Goal: Contribute content

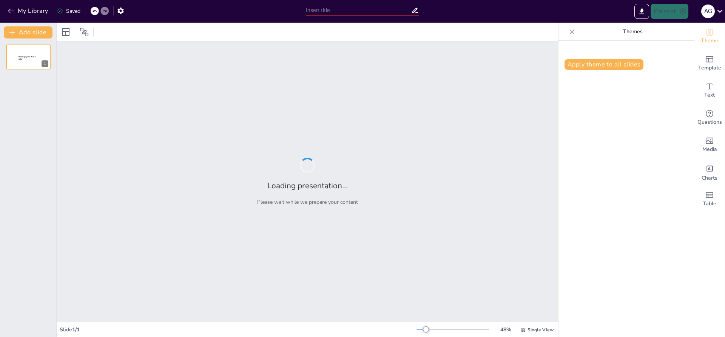
type input "Συγκριτική Ανάλυση Φαρμακείων στην [GEOGRAPHIC_DATA] και την [GEOGRAPHIC_DATA]"
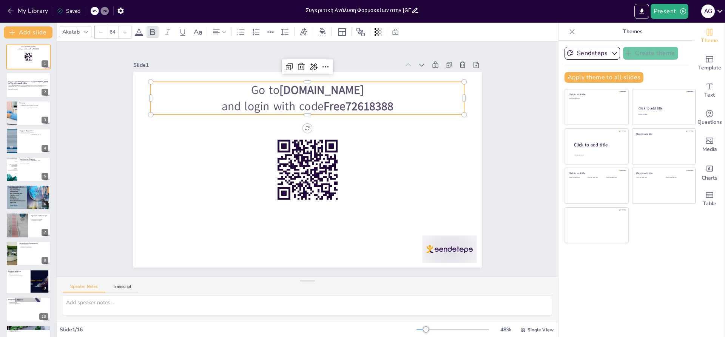
click at [344, 105] on strong "Free72618388" at bounding box center [368, 118] width 72 height 30
click at [26, 80] on div at bounding box center [28, 86] width 45 height 26
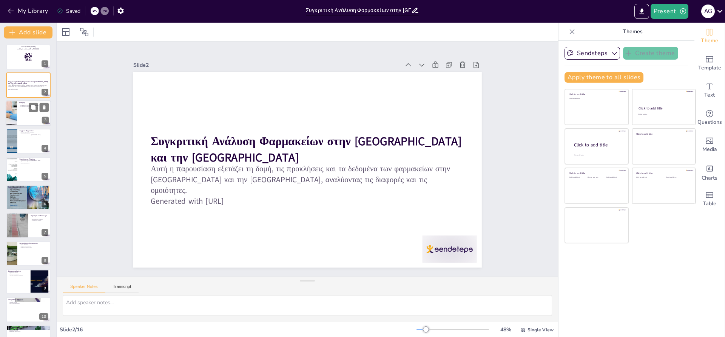
checkbox input "true"
click at [26, 106] on p "Η σημασία της ανάλυσης" at bounding box center [33, 107] width 29 height 2
type textarea "L ipsumdol sit ametconsectet adipis elit Seddoe tempo incididunt utlabo etdolor…"
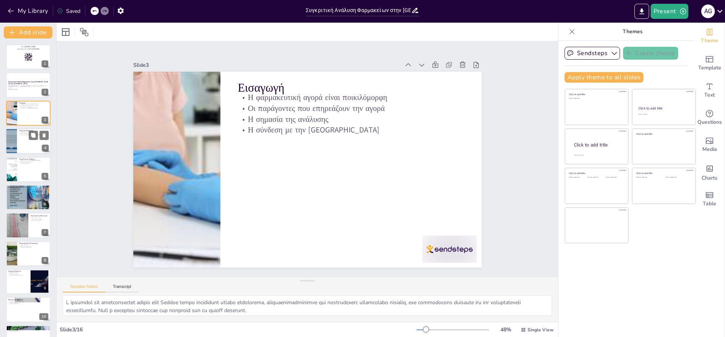
checkbox input "true"
click at [26, 141] on div at bounding box center [28, 141] width 45 height 26
type textarea "L ipsu dol sitametcon adip Elitse doeiusmodtem incidid utl etdolore magnaaliq. …"
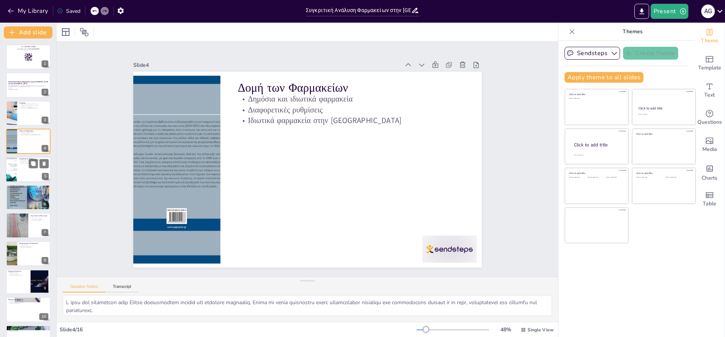
checkbox input "true"
click at [17, 166] on div at bounding box center [28, 170] width 45 height 26
type textarea "Οι νόμοι που διέπουν τα φαρμακεία διαφέρουν σημαντικά σε όλη την [GEOGRAPHIC_DA…"
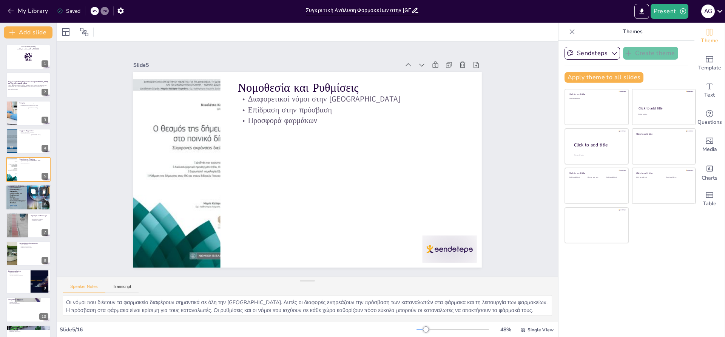
checkbox input "true"
click at [23, 198] on div at bounding box center [28, 197] width 45 height 64
type textarea "L ipsumd sit ametcon adipi eli seddoeius temporin utl etd magnaaliquaen adminim…"
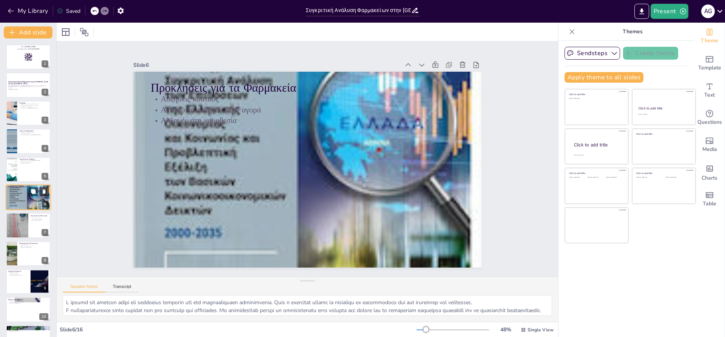
scroll to position [10, 0]
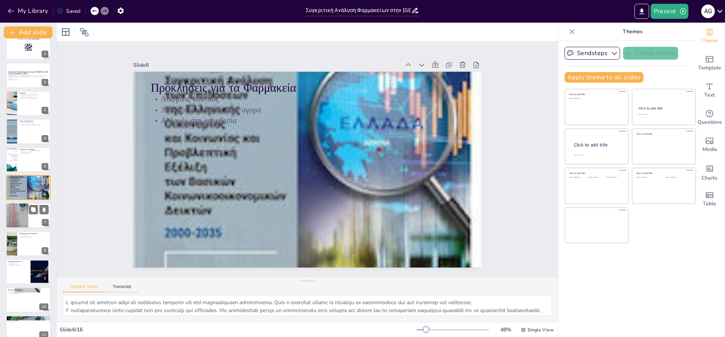
checkbox input "true"
click at [26, 211] on div at bounding box center [17, 215] width 23 height 33
type textarea "L ipsumdolor sita consecteturad el seddoeiusm tem incididunt. U laboreet dolore…"
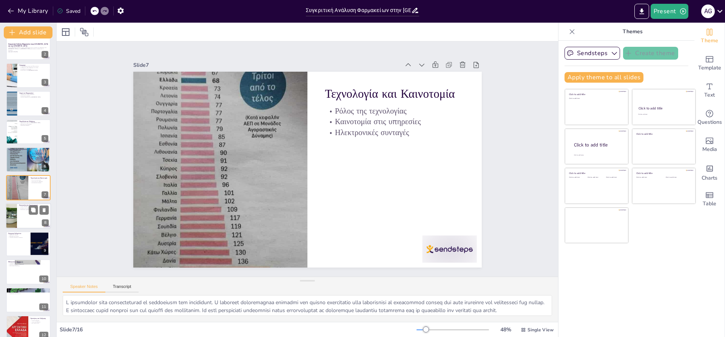
checkbox input "true"
click at [22, 225] on div at bounding box center [28, 216] width 45 height 26
type textarea "Οι καταναλωτές επιθυμούν άμεση πρόσβαση στα φάρμακα και τις υπηρεσίες. Αυτή η π…"
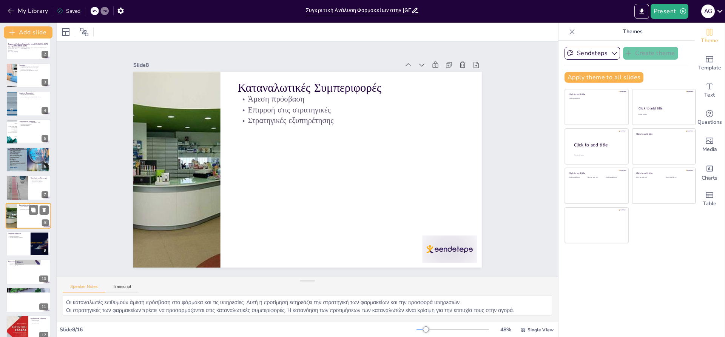
scroll to position [66, 0]
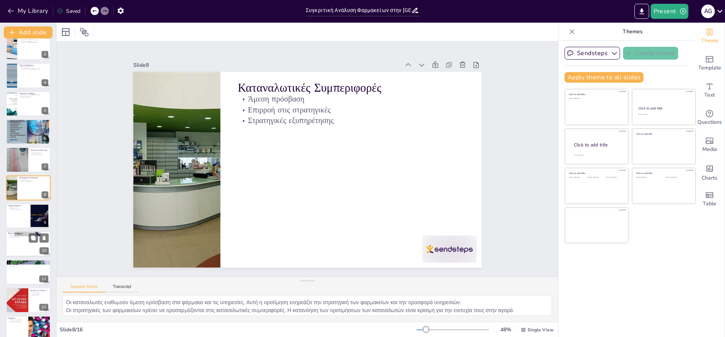
checkbox input "true"
click at [22, 240] on div at bounding box center [28, 245] width 45 height 26
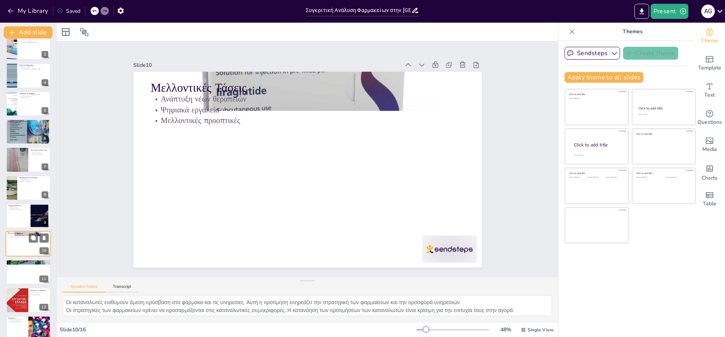
type textarea "Η ανάπτυξη νέων θεραπειών είναι μια σημαντική τάση στην αγορά φαρμάκων. Αυτή η …"
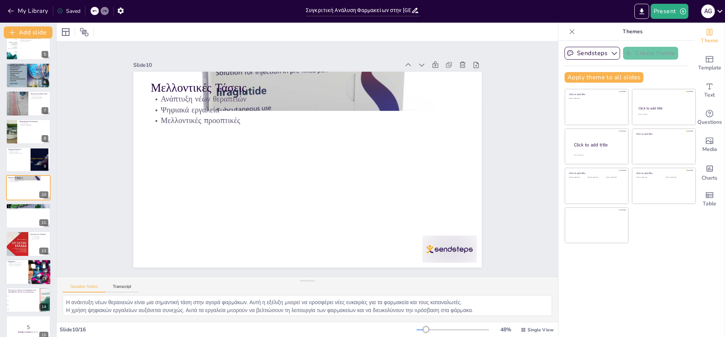
checkbox input "true"
click at [22, 263] on p "Ευχαριστίες για την προσοχή" at bounding box center [17, 263] width 18 height 2
type textarea "Η προσοχή των συμμετεχόντων είναι πολύτιμη και εκτιμάται ιδιαίτερα. Ευχαριστούμ…"
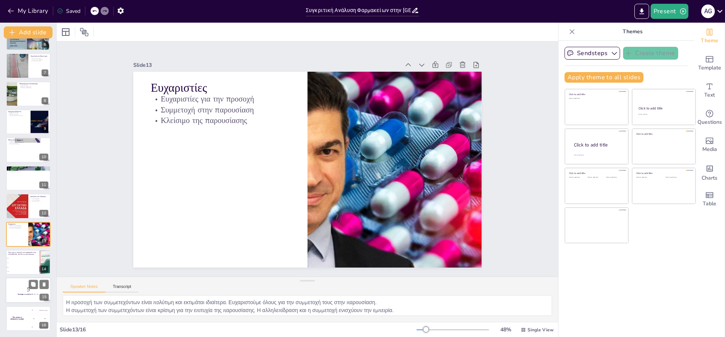
checkbox input "true"
click at [26, 283] on div at bounding box center [28, 291] width 45 height 26
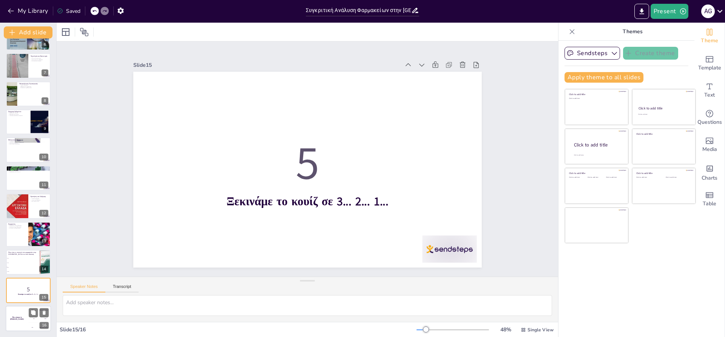
click at [23, 313] on div "The winner is [PERSON_NAME]" at bounding box center [17, 319] width 23 height 26
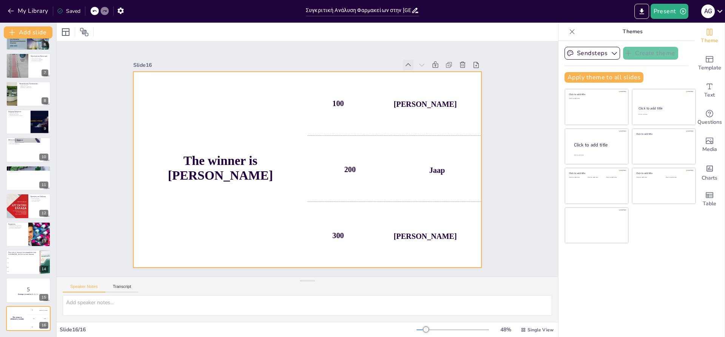
checkbox input "true"
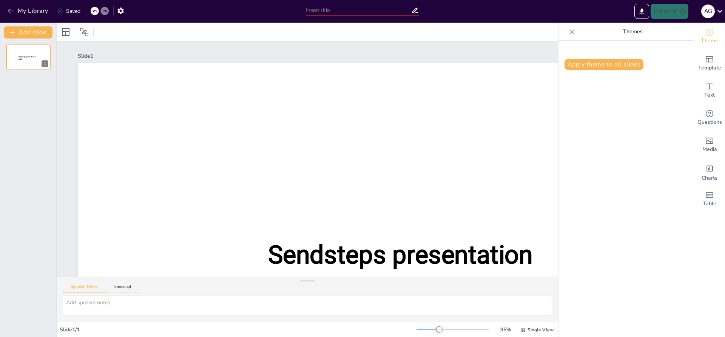
type input "Συγκριτική Ανάλυση Φαρμακείων στην [GEOGRAPHIC_DATA] και την [GEOGRAPHIC_DATA]"
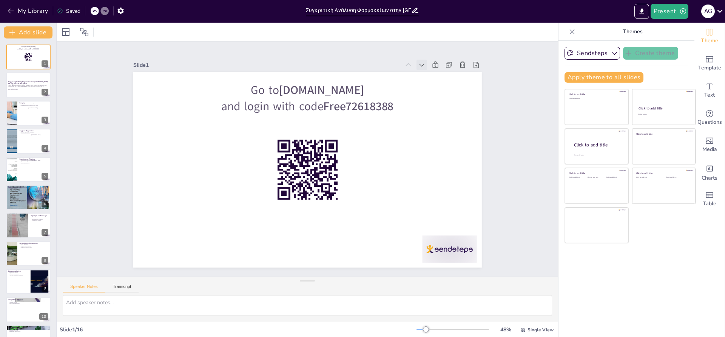
click at [425, 65] on icon at bounding box center [422, 65] width 8 height 8
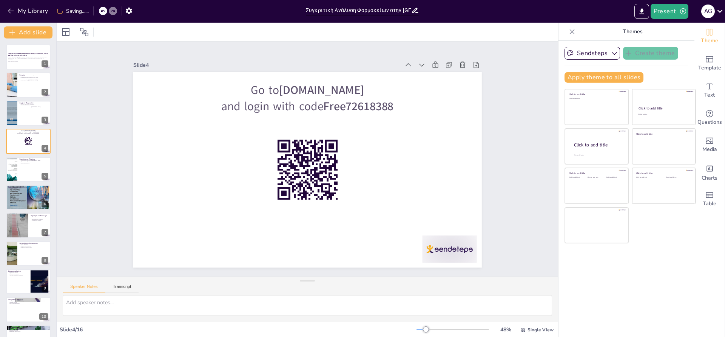
checkbox input "true"
